Goal: Task Accomplishment & Management: Manage account settings

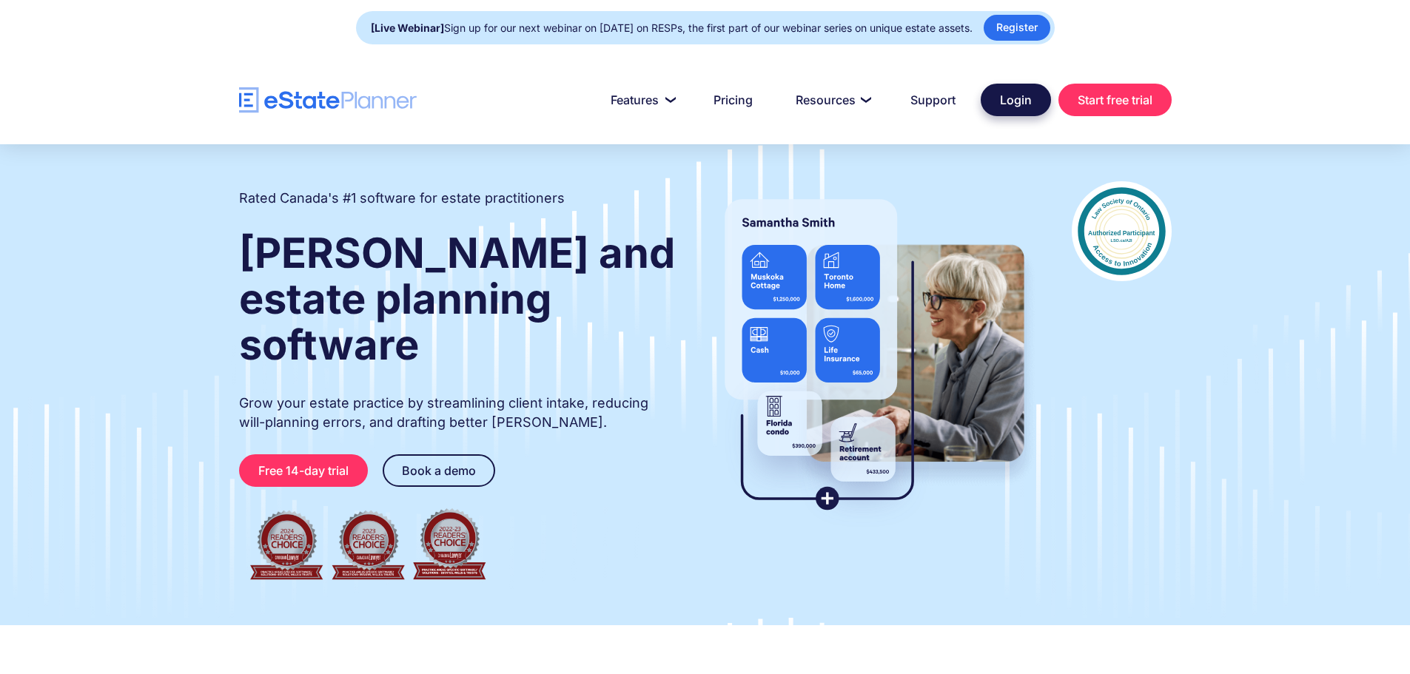
click at [1030, 97] on link "Login" at bounding box center [1016, 100] width 70 height 33
click at [992, 103] on link "Login" at bounding box center [1016, 100] width 70 height 33
